Goal: Transaction & Acquisition: Book appointment/travel/reservation

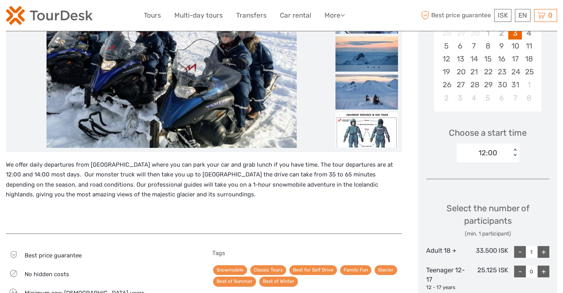
scroll to position [173, 0]
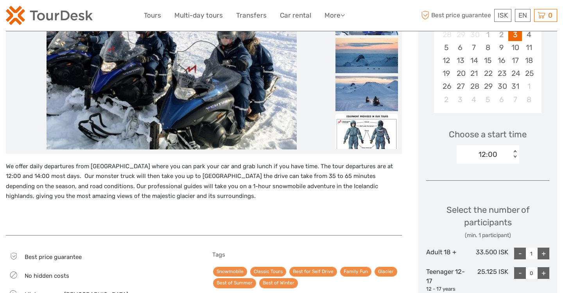
click at [358, 145] on img at bounding box center [366, 131] width 63 height 35
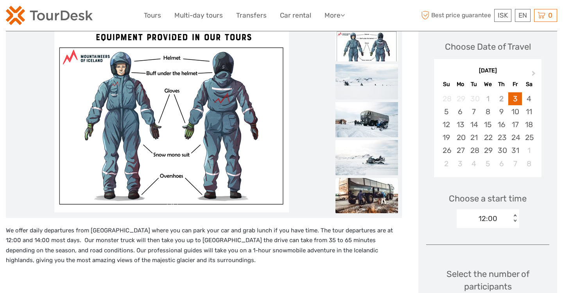
scroll to position [98, 0]
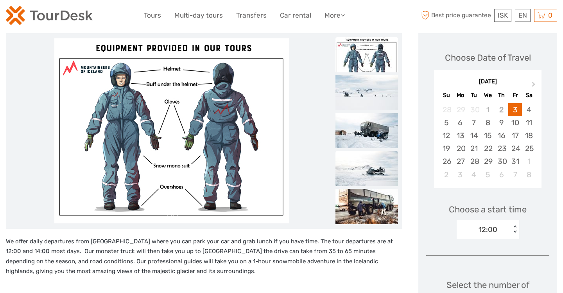
click at [365, 166] on img at bounding box center [366, 168] width 63 height 35
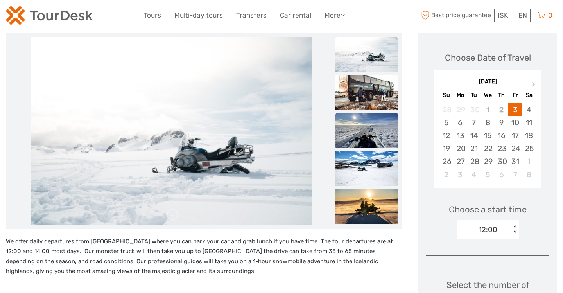
click at [373, 129] on img at bounding box center [366, 130] width 63 height 35
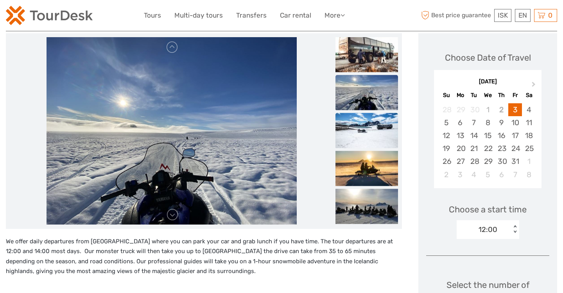
click at [374, 136] on img at bounding box center [366, 130] width 63 height 35
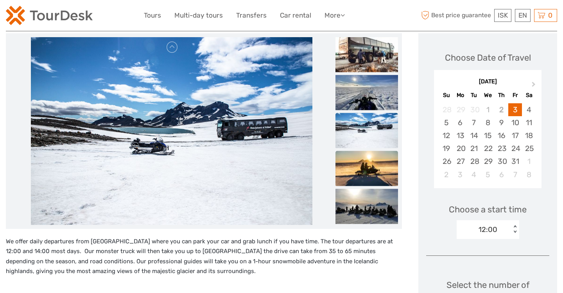
click at [368, 165] on img at bounding box center [366, 167] width 63 height 35
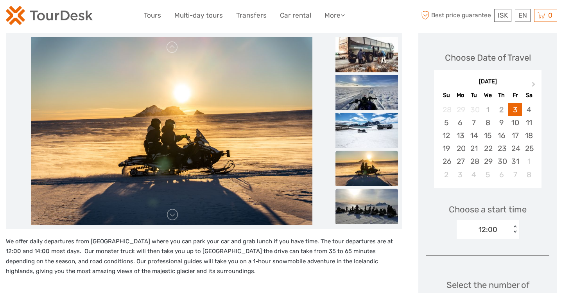
click at [362, 200] on img at bounding box center [366, 205] width 63 height 35
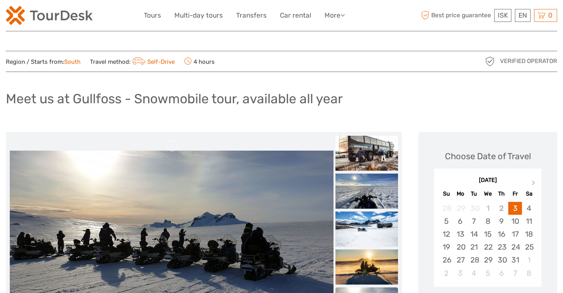
scroll to position [0, 0]
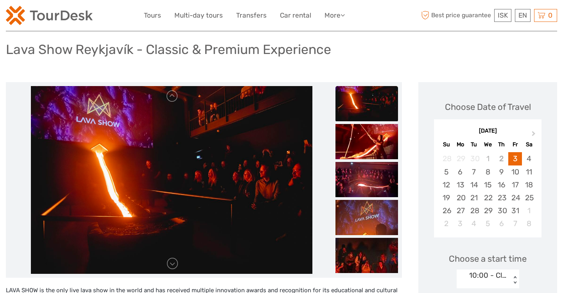
scroll to position [48, 0]
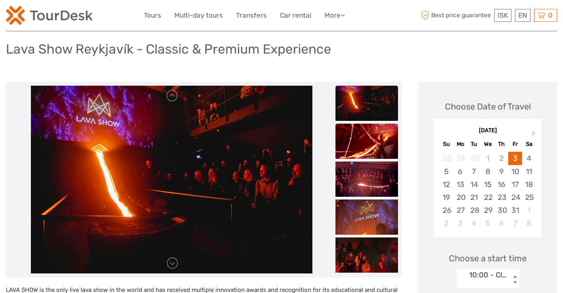
click at [373, 149] on img at bounding box center [366, 140] width 63 height 35
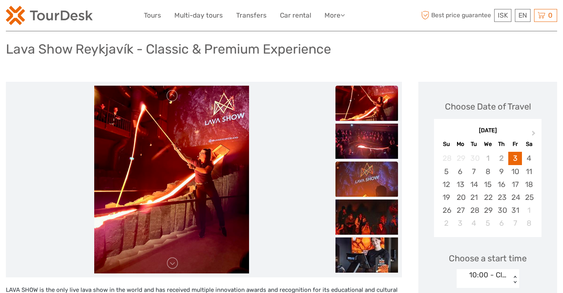
click at [370, 169] on img at bounding box center [366, 178] width 63 height 35
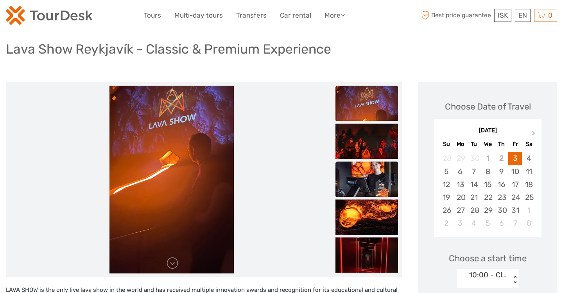
click at [367, 195] on img at bounding box center [366, 178] width 63 height 35
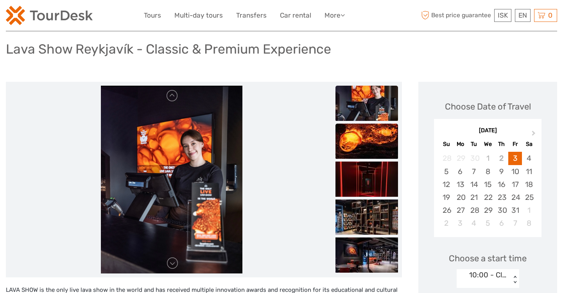
click at [369, 139] on img at bounding box center [366, 140] width 63 height 35
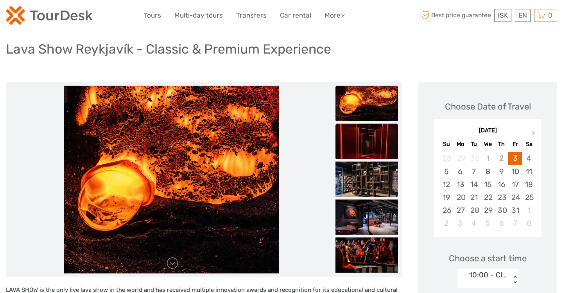
click at [371, 147] on img at bounding box center [366, 140] width 63 height 35
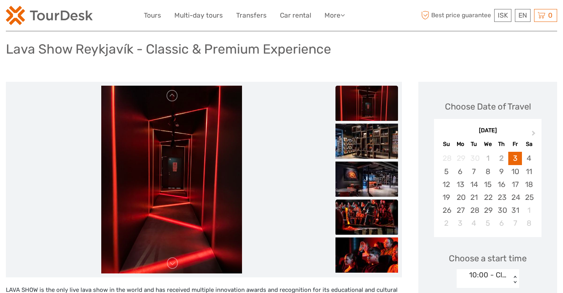
click at [357, 212] on img at bounding box center [366, 216] width 63 height 35
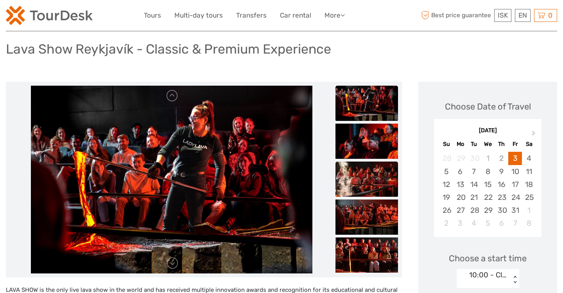
click at [368, 175] on img at bounding box center [366, 178] width 63 height 35
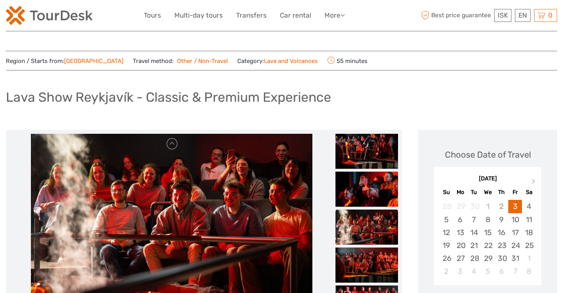
scroll to position [0, 0]
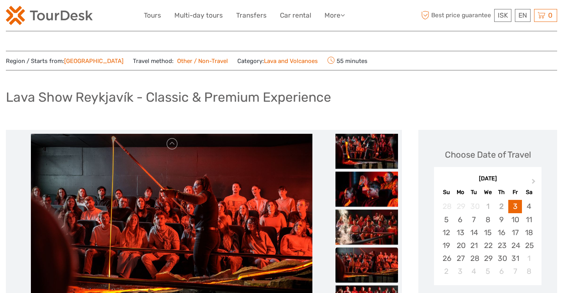
click at [379, 269] on img at bounding box center [366, 264] width 63 height 35
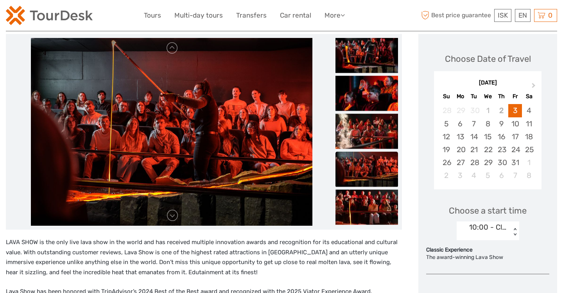
scroll to position [97, 0]
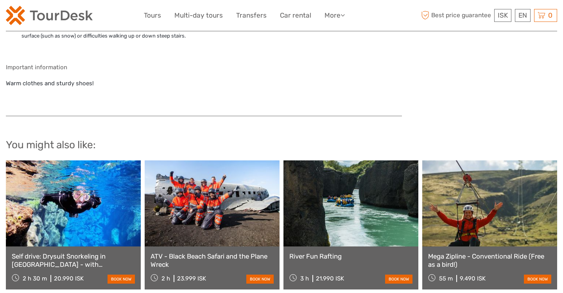
scroll to position [617, 0]
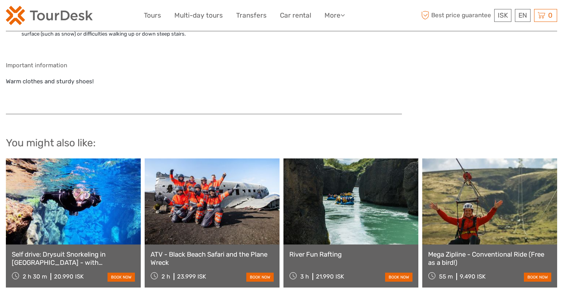
click at [350, 218] on link at bounding box center [350, 201] width 135 height 86
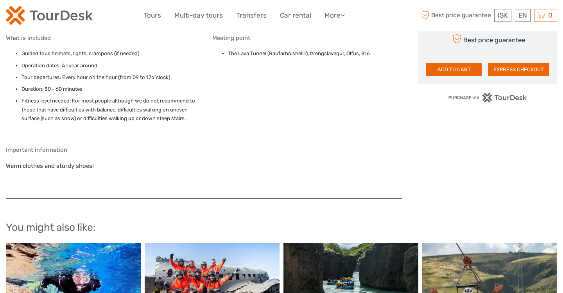
scroll to position [358, 0]
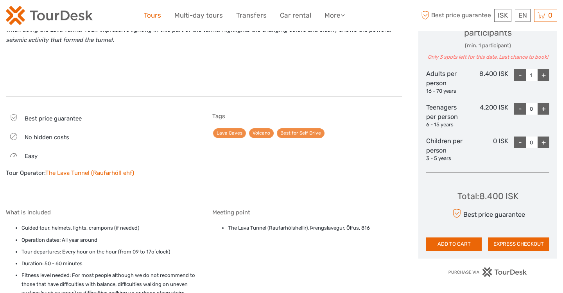
click at [153, 14] on link "Tours" at bounding box center [152, 15] width 17 height 11
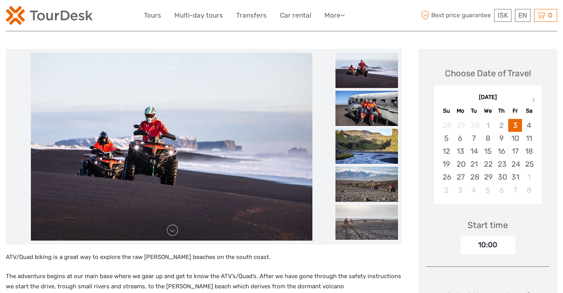
scroll to position [88, 0]
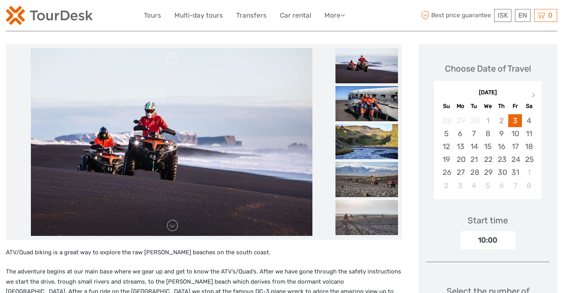
click at [367, 217] on img at bounding box center [366, 217] width 63 height 35
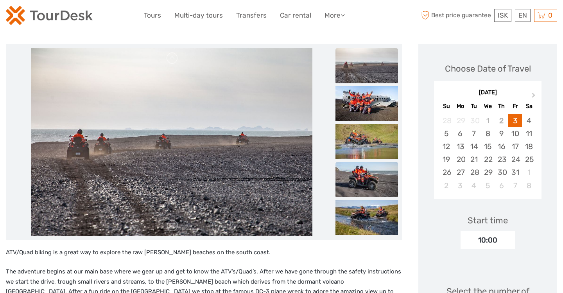
click at [376, 173] on img at bounding box center [366, 179] width 63 height 35
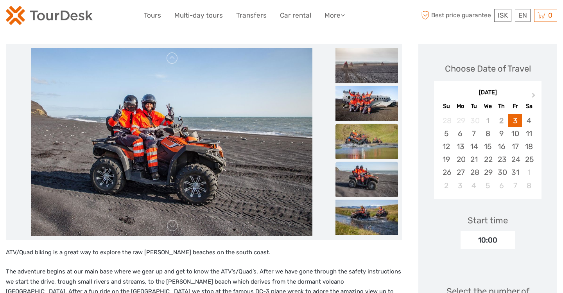
click at [370, 141] on img at bounding box center [366, 140] width 63 height 35
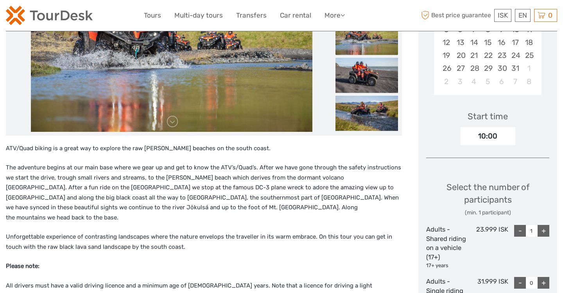
scroll to position [193, 0]
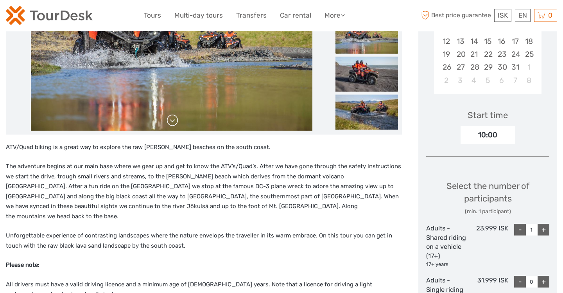
click at [172, 121] on link at bounding box center [172, 120] width 13 height 13
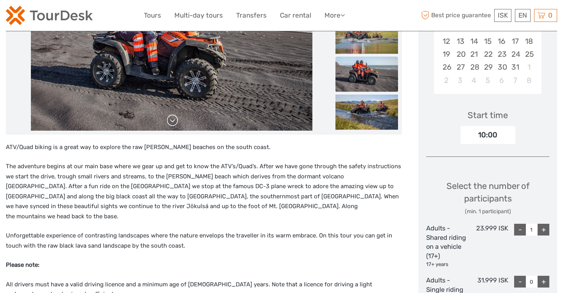
click at [172, 121] on link at bounding box center [172, 120] width 13 height 13
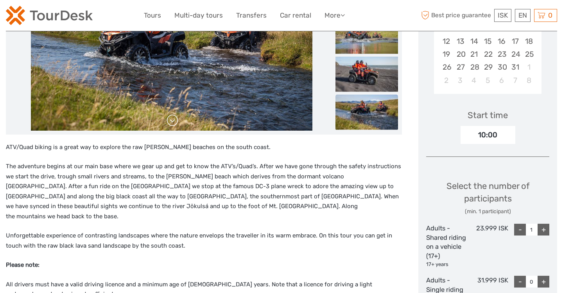
click at [172, 121] on link at bounding box center [172, 120] width 13 height 13
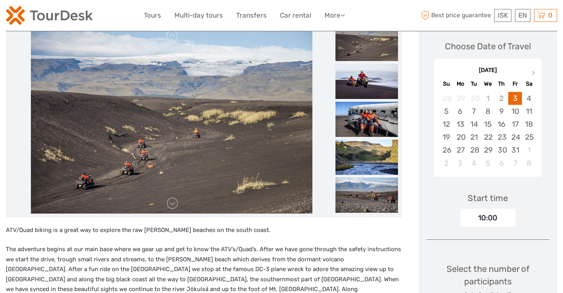
scroll to position [105, 0]
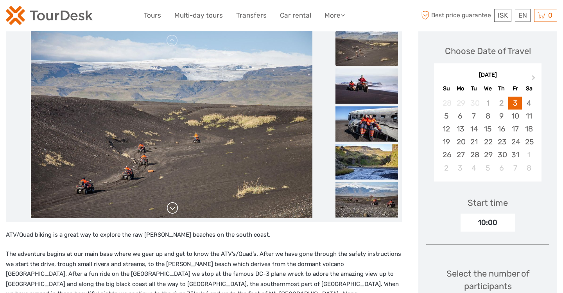
click at [175, 207] on link at bounding box center [172, 208] width 13 height 13
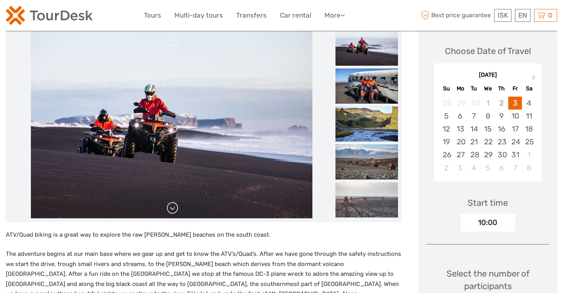
click at [171, 209] on link at bounding box center [172, 208] width 13 height 13
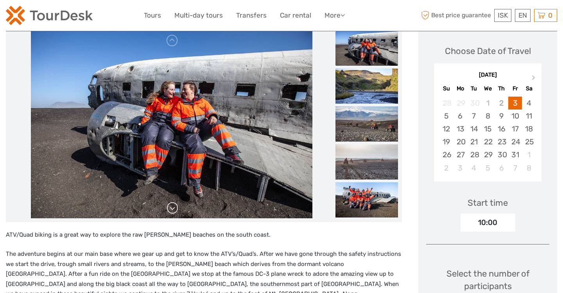
click at [171, 207] on link at bounding box center [172, 208] width 13 height 13
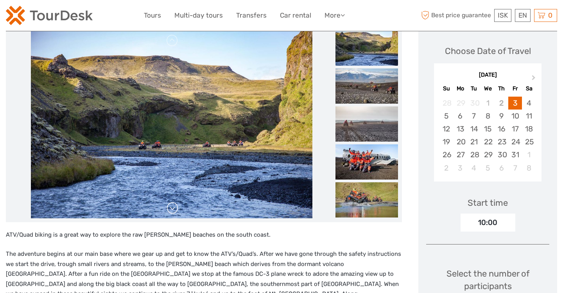
click at [171, 207] on link at bounding box center [172, 208] width 13 height 13
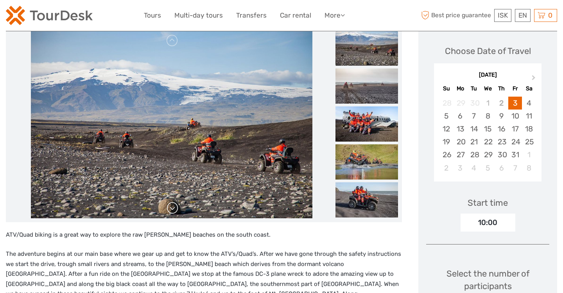
click at [171, 207] on link at bounding box center [172, 208] width 13 height 13
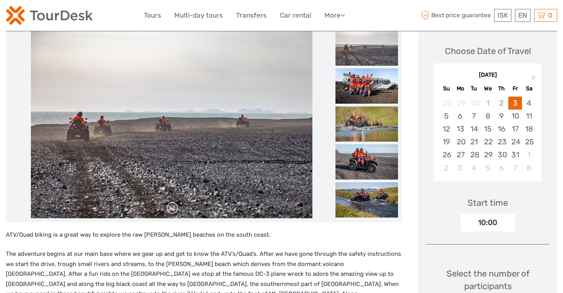
click at [171, 207] on link at bounding box center [172, 208] width 13 height 13
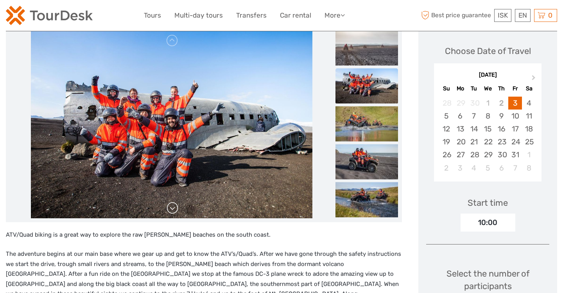
click at [171, 207] on link at bounding box center [172, 208] width 13 height 13
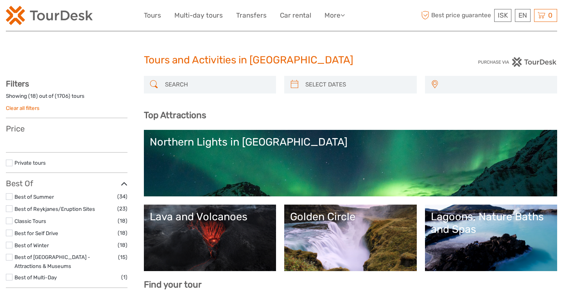
select select
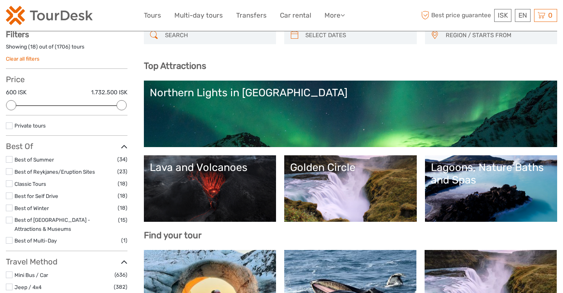
scroll to position [50, 0]
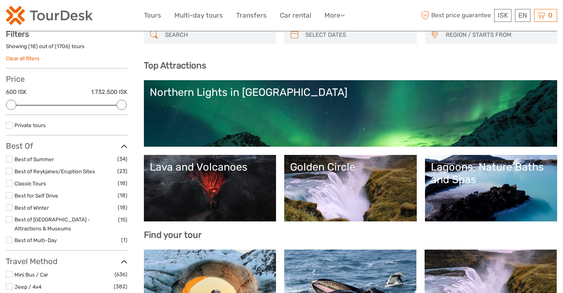
click at [8, 204] on label at bounding box center [9, 207] width 7 height 7
click at [0, 0] on input "checkbox" at bounding box center [0, 0] width 0 height 0
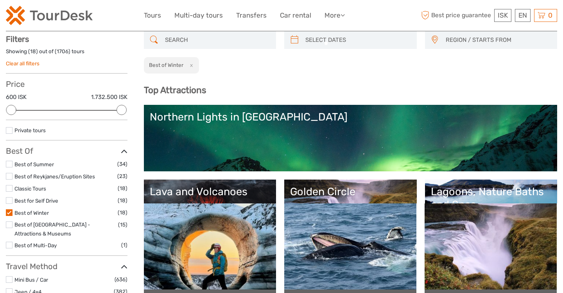
scroll to position [44, 0]
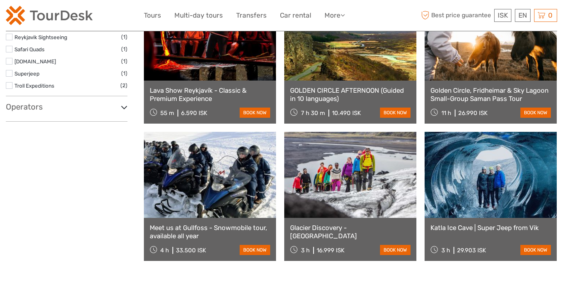
scroll to position [670, 0]
